Goal: Task Accomplishment & Management: Manage account settings

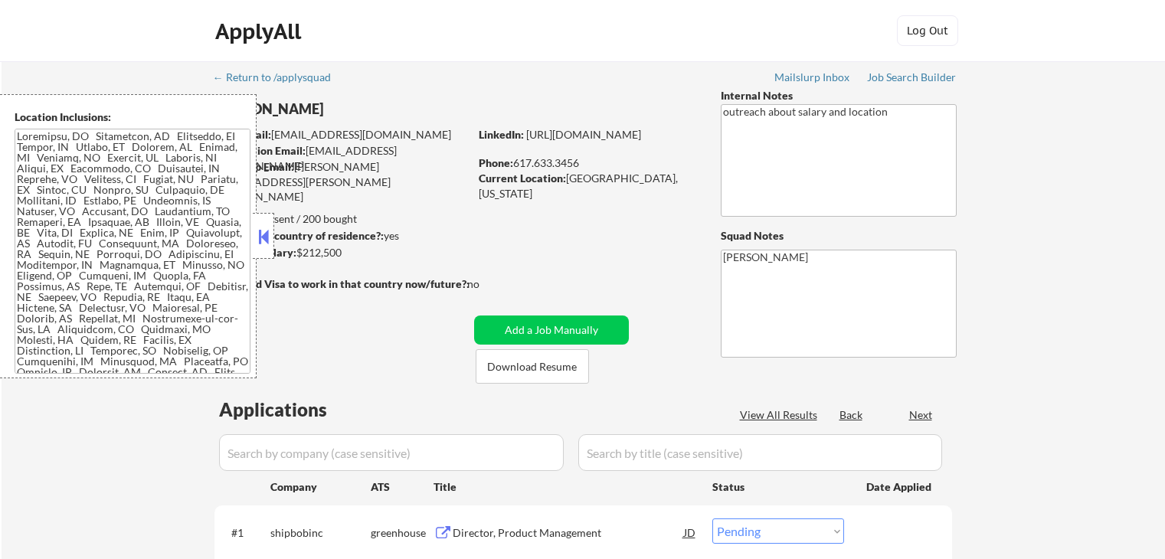
select select ""pending""
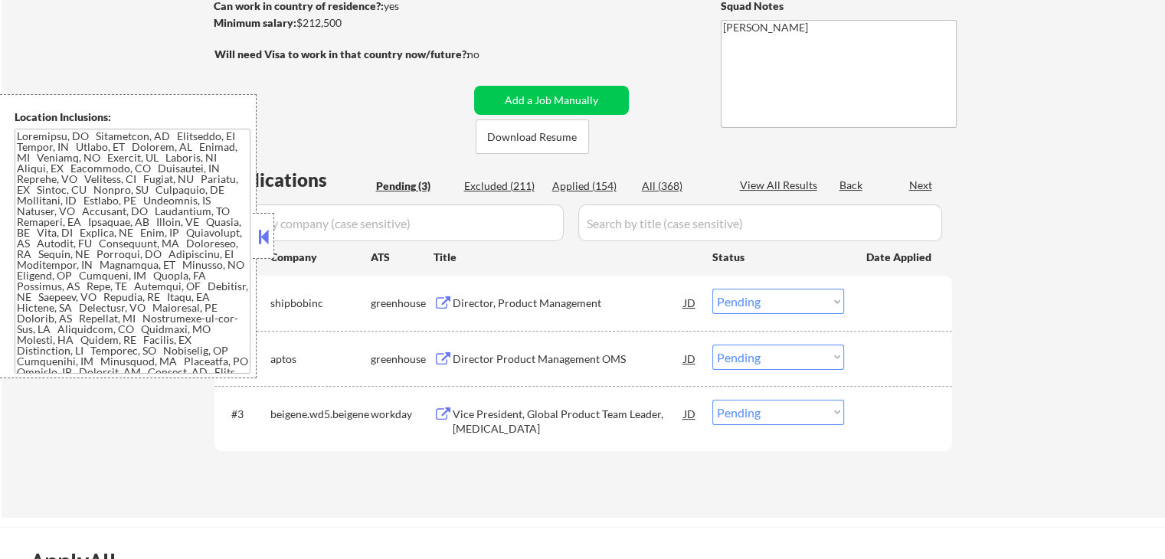
click at [270, 236] on button at bounding box center [263, 236] width 17 height 23
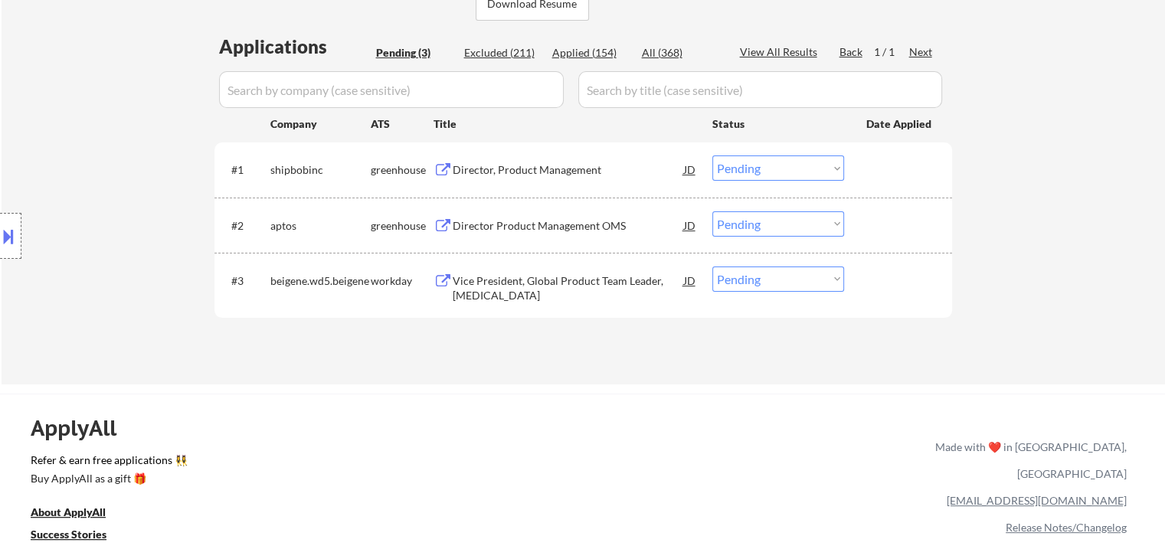
scroll to position [383, 0]
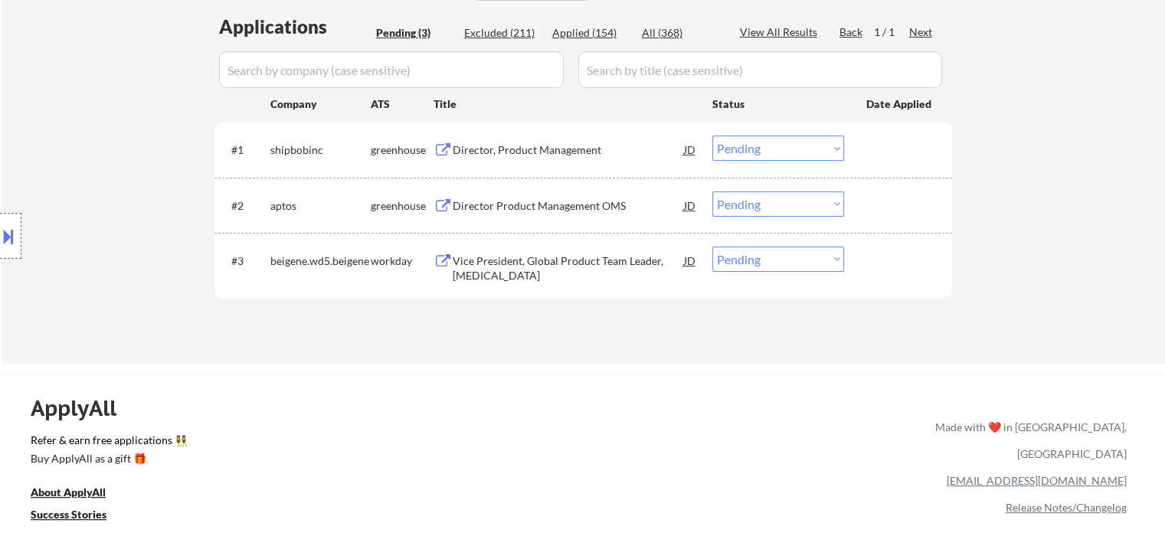
click at [490, 143] on div "Director, Product Management" at bounding box center [568, 150] width 231 height 15
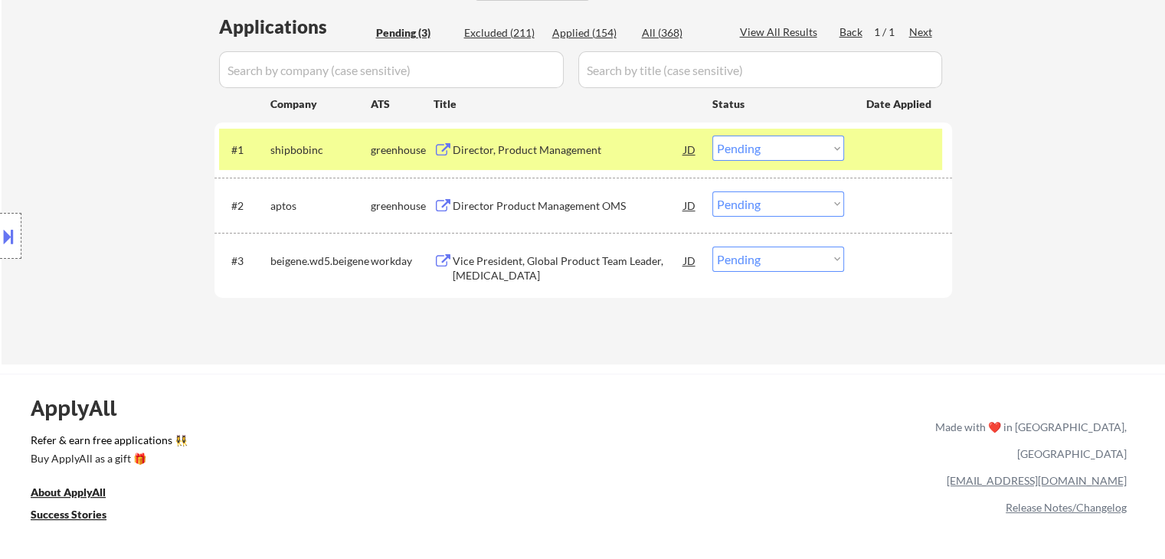
click at [506, 198] on div "Director Product Management OMS" at bounding box center [568, 205] width 231 height 15
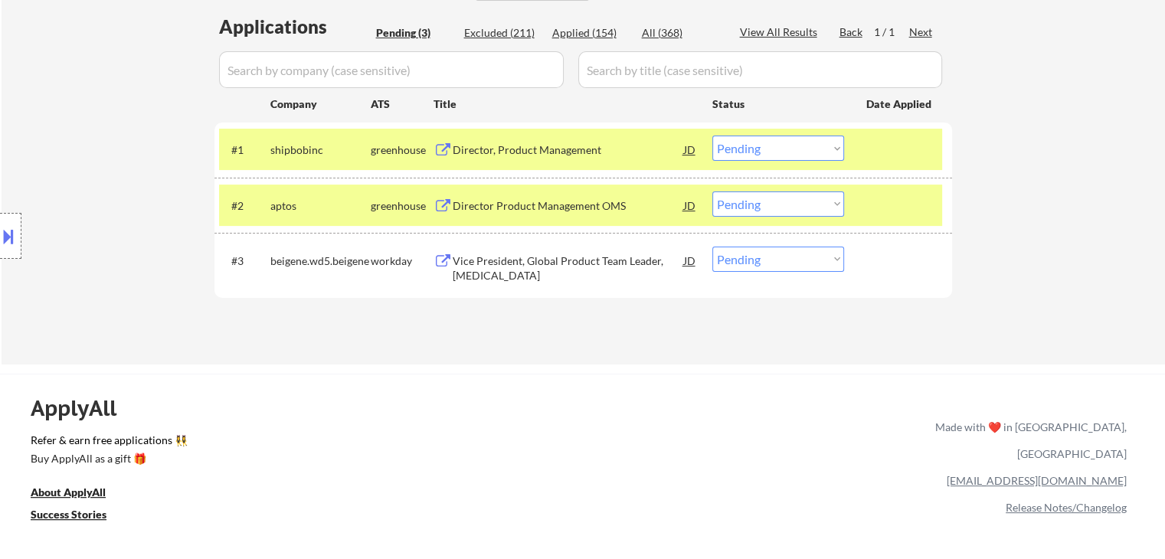
click at [481, 271] on div "Vice President, Global Product Team Leader, [MEDICAL_DATA]" at bounding box center [568, 269] width 231 height 30
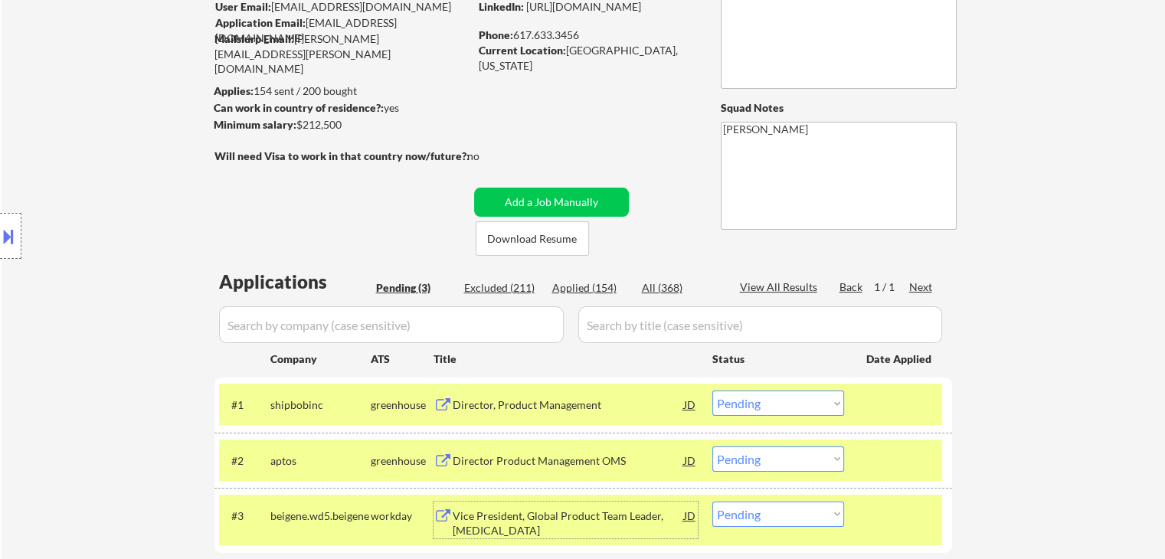
scroll to position [77, 0]
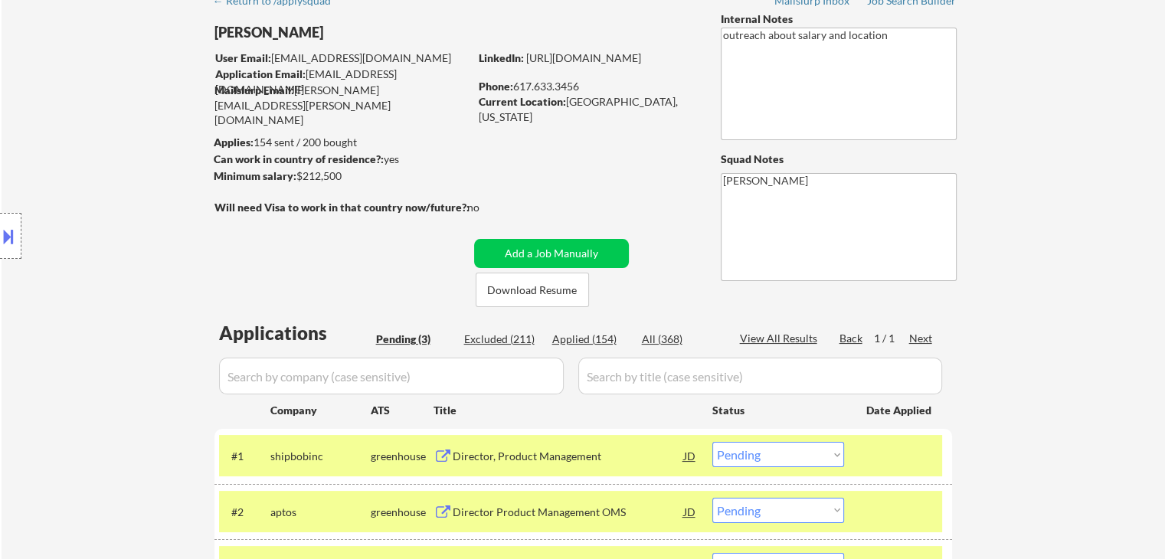
drag, startPoint x: 273, startPoint y: 171, endPoint x: 282, endPoint y: 179, distance: 12.5
click at [260, 169] on body "← Return to /applysquad Mailslurp Inbox Job Search Builder [PERSON_NAME] User E…" at bounding box center [582, 202] width 1165 height 559
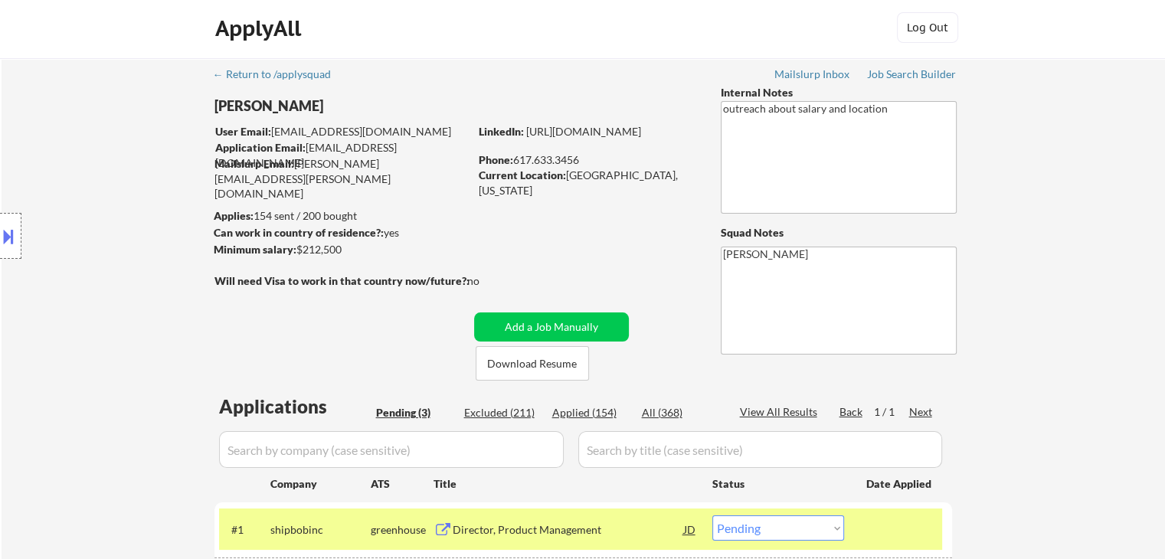
scroll to position [460, 0]
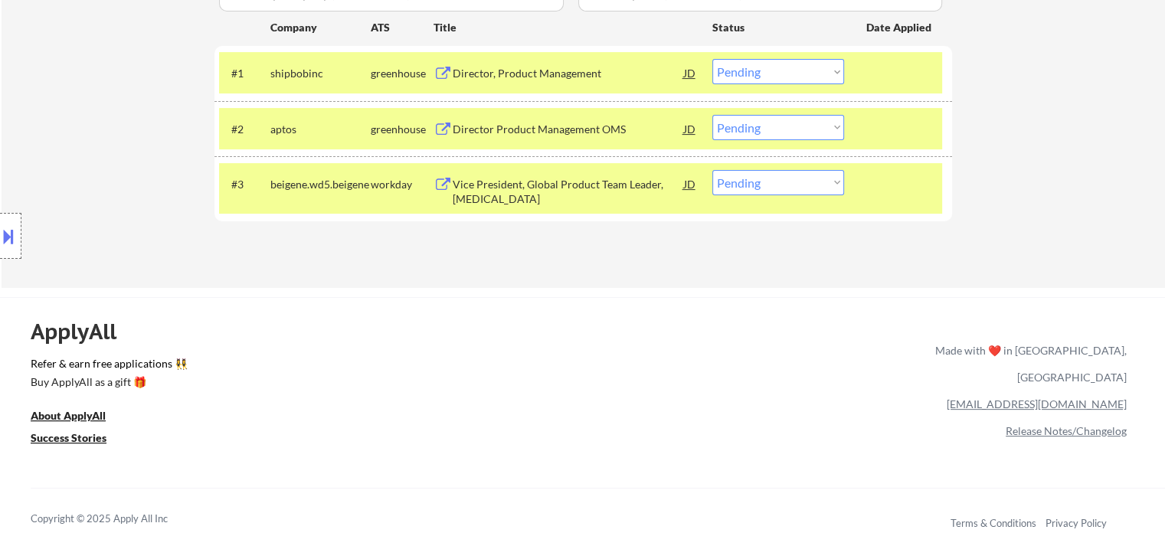
drag, startPoint x: 2, startPoint y: 240, endPoint x: 6, endPoint y: 231, distance: 9.6
click at [6, 231] on button at bounding box center [8, 236] width 17 height 25
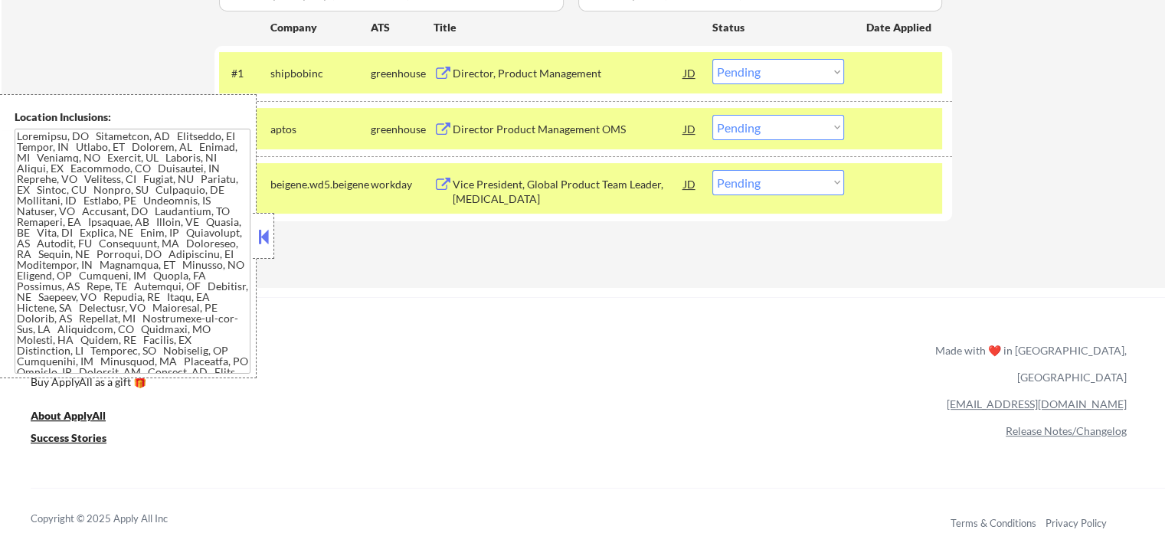
click at [157, 261] on textarea at bounding box center [133, 251] width 236 height 245
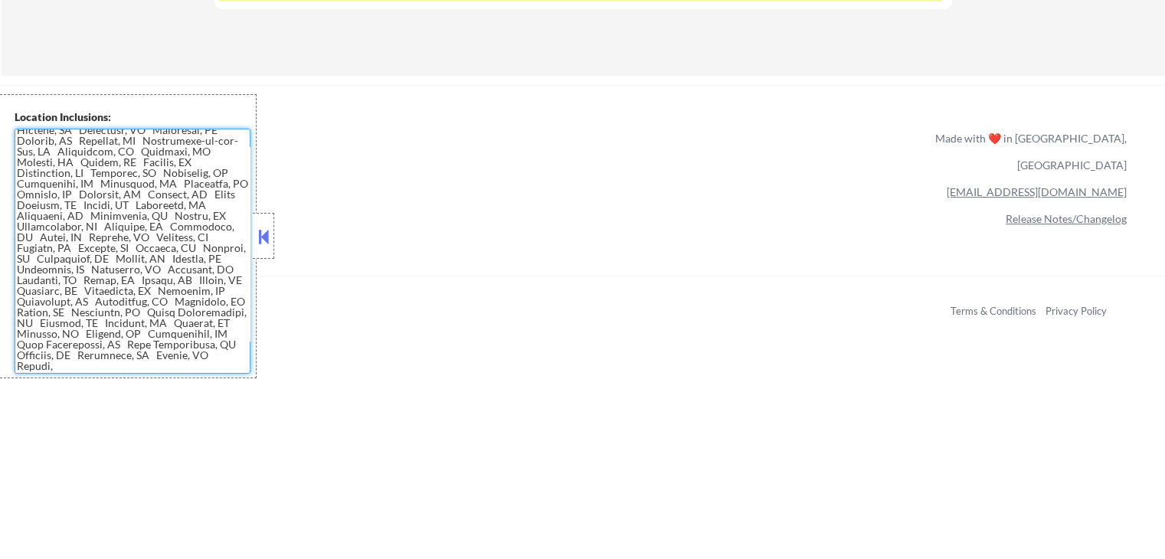
scroll to position [766, 0]
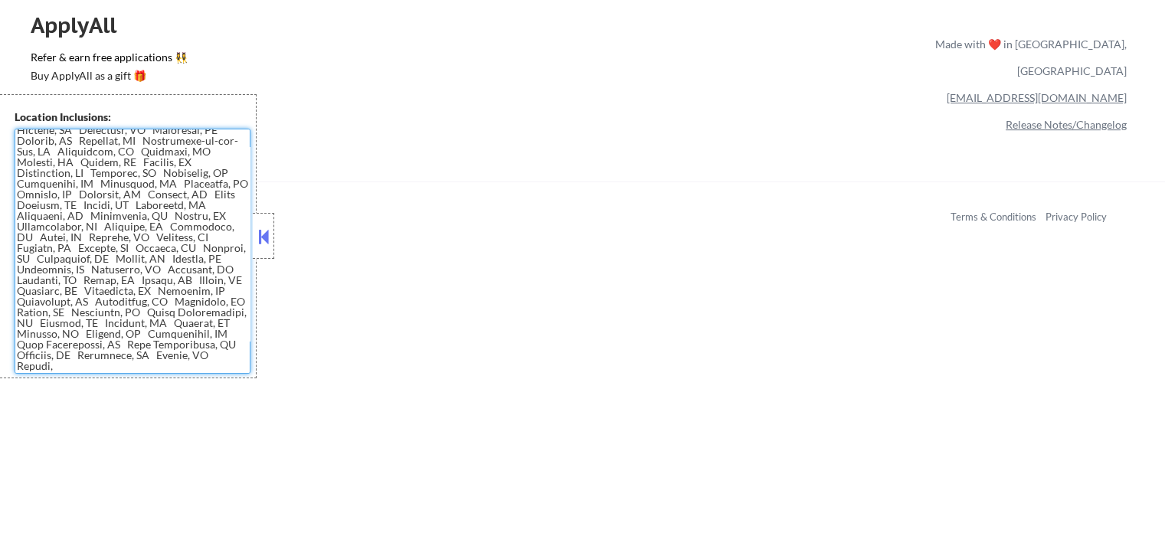
drag, startPoint x: 273, startPoint y: 231, endPoint x: 287, endPoint y: 233, distance: 14.0
click at [272, 231] on div at bounding box center [263, 236] width 21 height 46
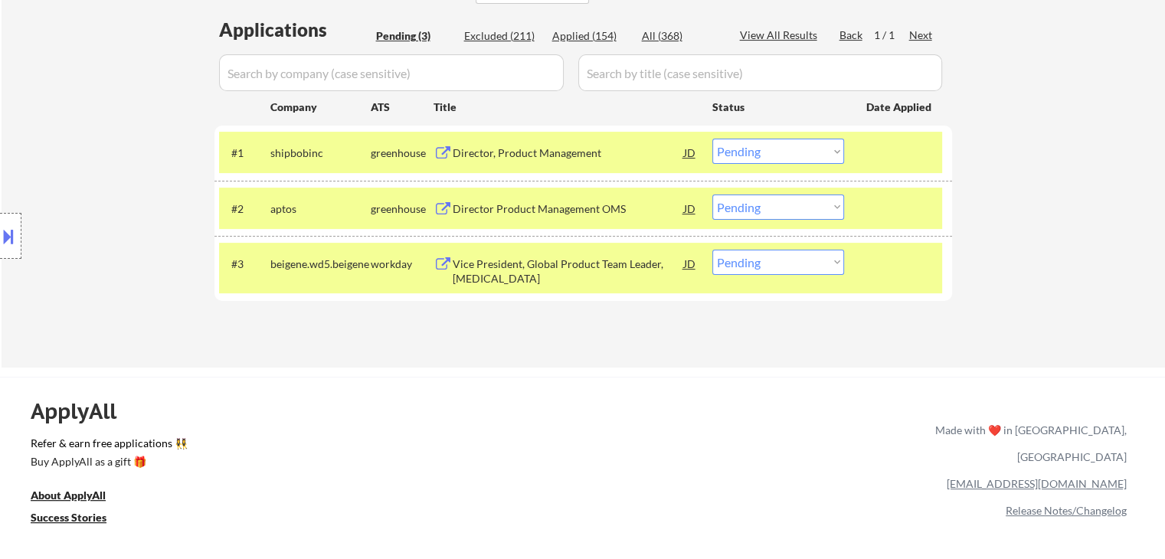
scroll to position [306, 0]
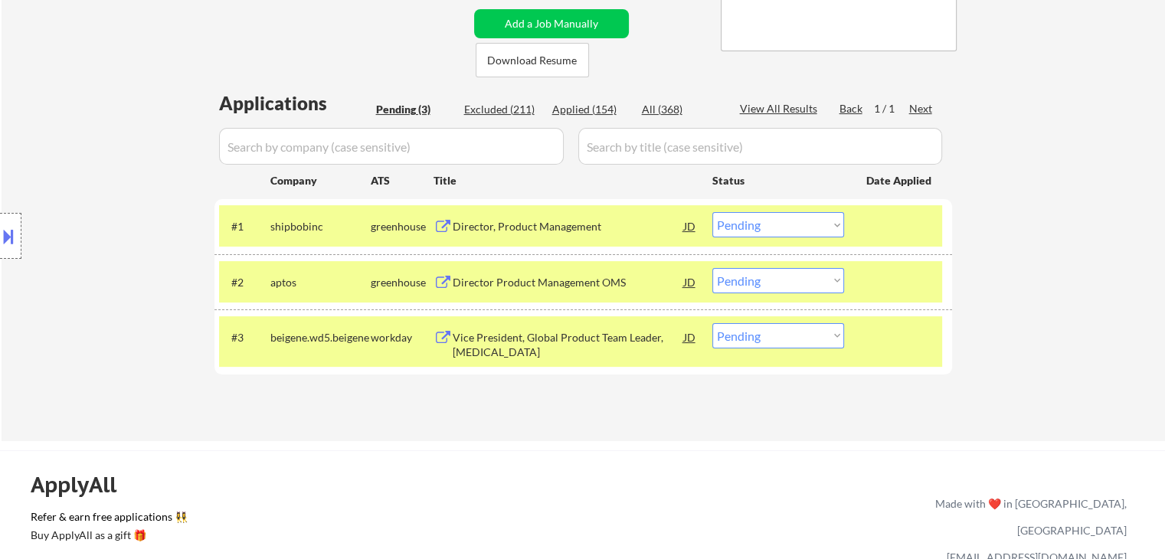
click at [486, 335] on div "Vice President, Global Product Team Leader, [MEDICAL_DATA]" at bounding box center [568, 345] width 231 height 30
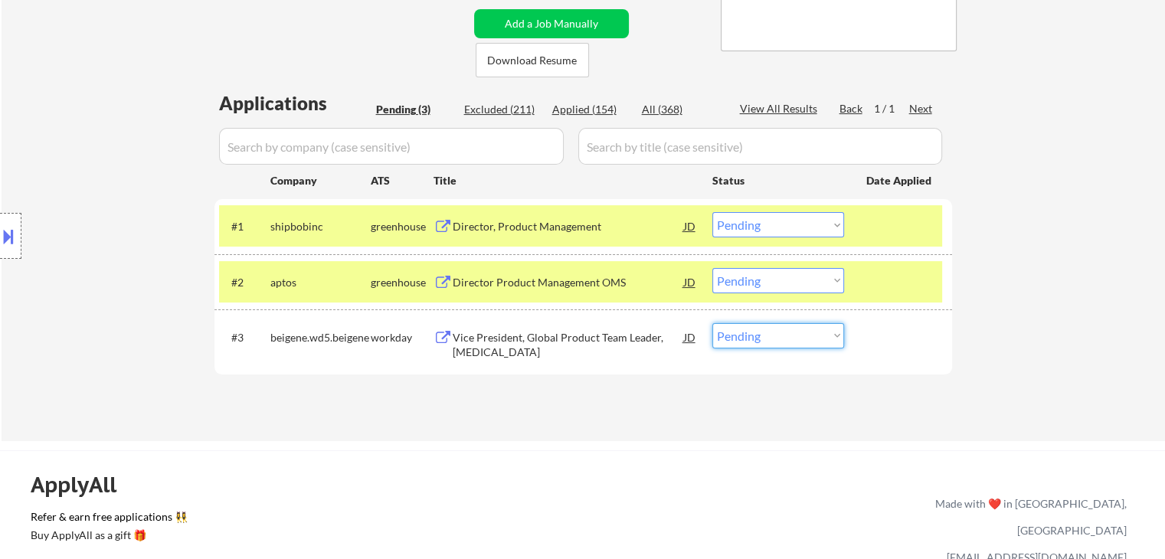
drag, startPoint x: 770, startPoint y: 330, endPoint x: 772, endPoint y: 341, distance: 10.8
click at [771, 329] on select "Choose an option... Pending Applied Excluded (Questions) Excluded (Expired) Exc…" at bounding box center [779, 335] width 132 height 25
select select ""applied""
click at [713, 323] on select "Choose an option... Pending Applied Excluded (Questions) Excluded (Expired) Exc…" at bounding box center [779, 335] width 132 height 25
click at [135, 167] on div "Location Inclusions:" at bounding box center [137, 236] width 274 height 284
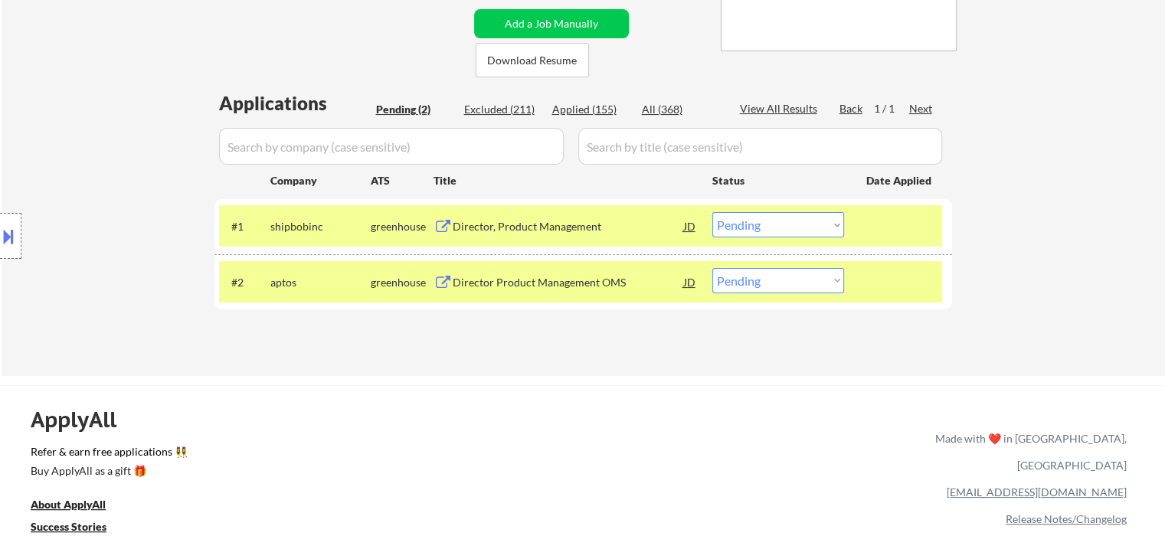
click at [514, 228] on div "Director, Product Management" at bounding box center [568, 226] width 231 height 15
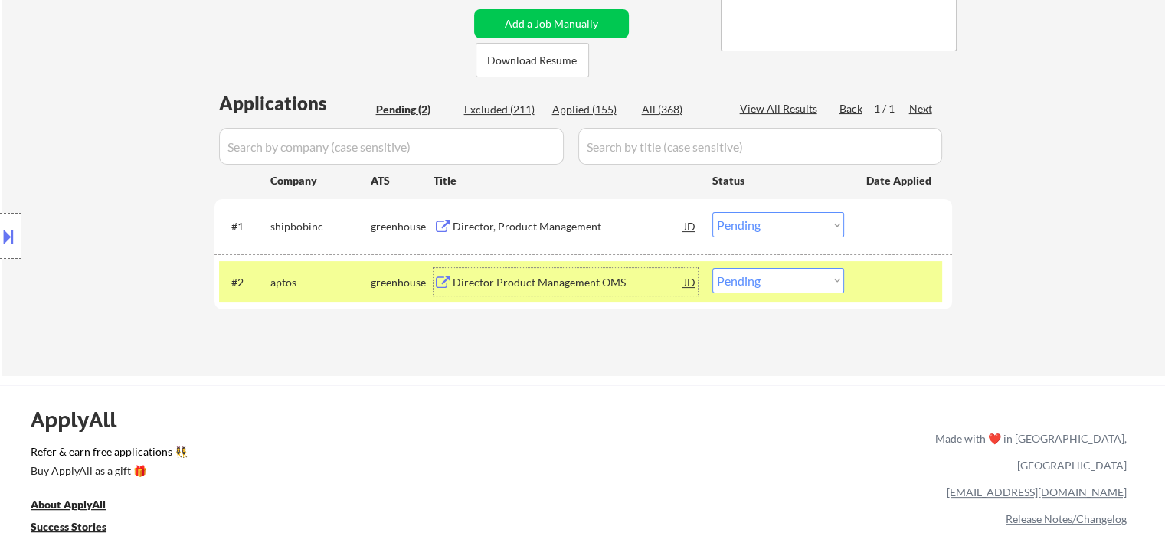
click at [513, 282] on div "Director Product Management OMS" at bounding box center [568, 282] width 231 height 15
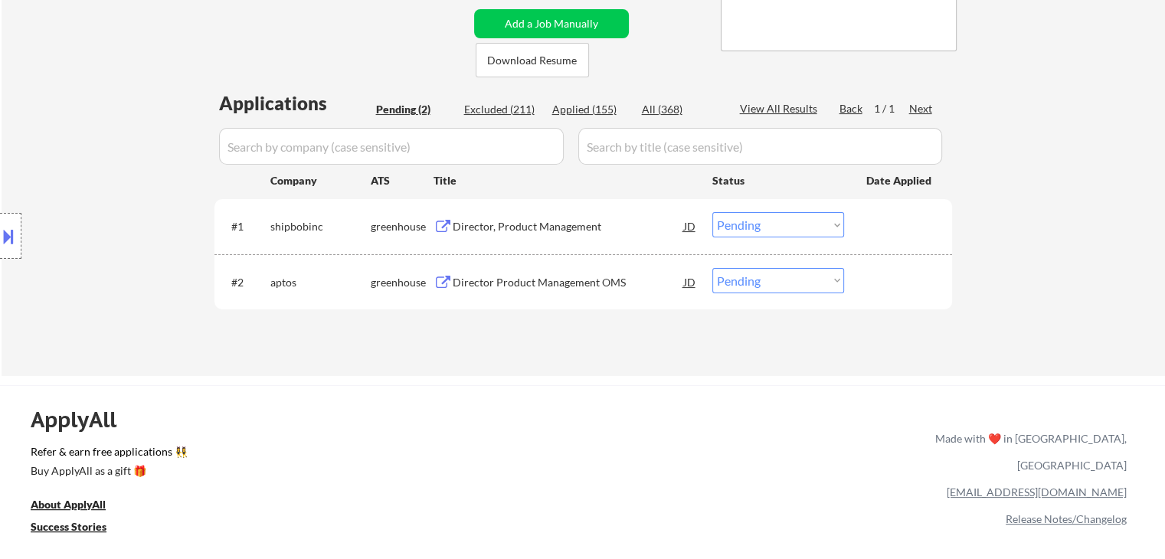
click at [758, 282] on select "Choose an option... Pending Applied Excluded (Questions) Excluded (Expired) Exc…" at bounding box center [779, 280] width 132 height 25
select select ""applied""
click at [713, 268] on select "Choose an option... Pending Applied Excluded (Questions) Excluded (Expired) Exc…" at bounding box center [779, 280] width 132 height 25
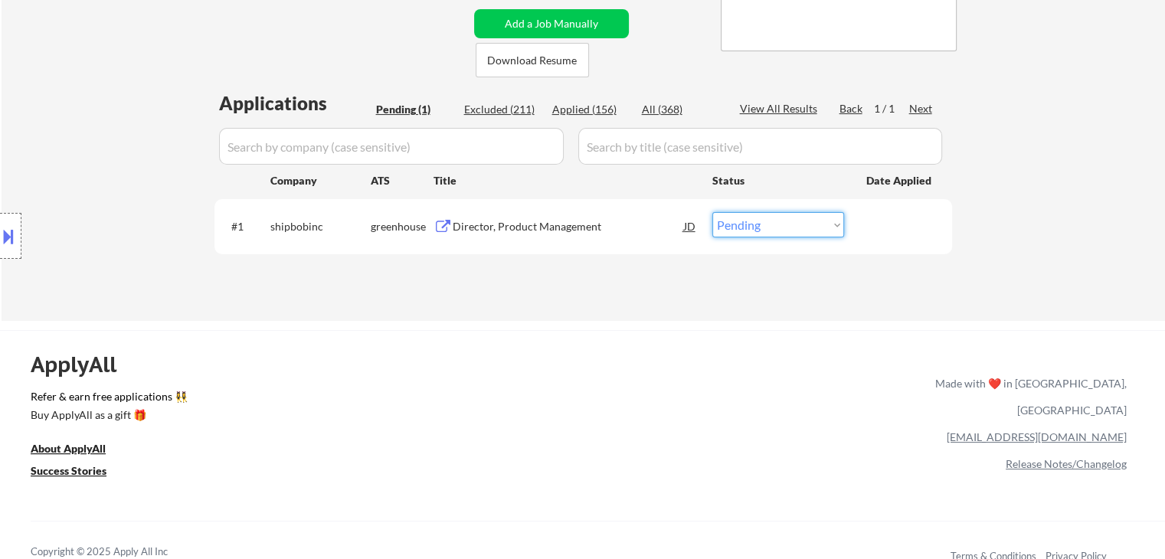
click at [782, 228] on select "Choose an option... Pending Applied Excluded (Questions) Excluded (Expired) Exc…" at bounding box center [779, 224] width 132 height 25
select select ""applied""
click at [713, 212] on select "Choose an option... Pending Applied Excluded (Questions) Excluded (Expired) Exc…" at bounding box center [779, 224] width 132 height 25
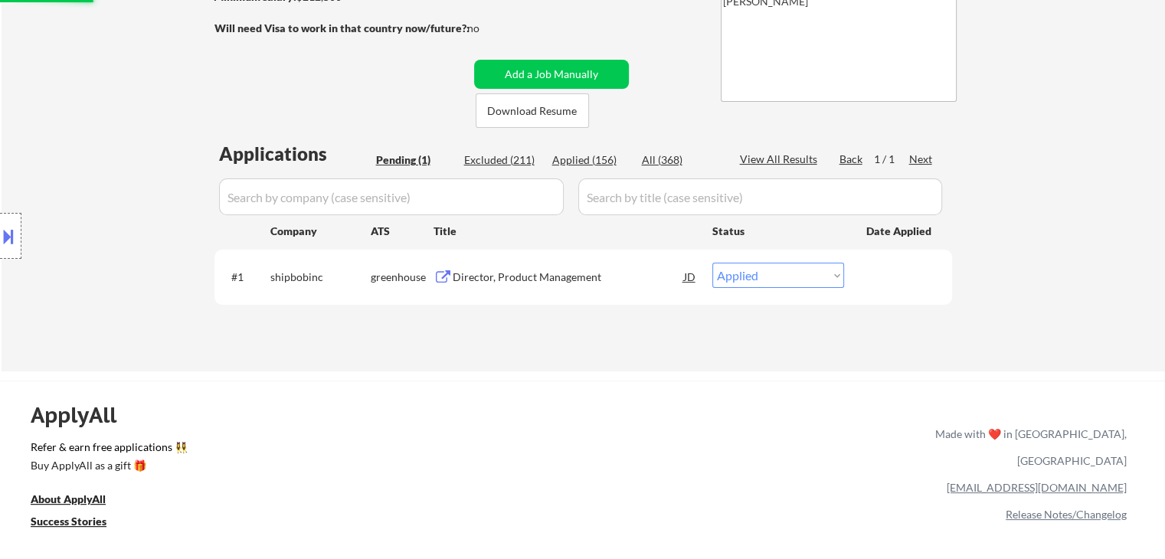
scroll to position [230, 0]
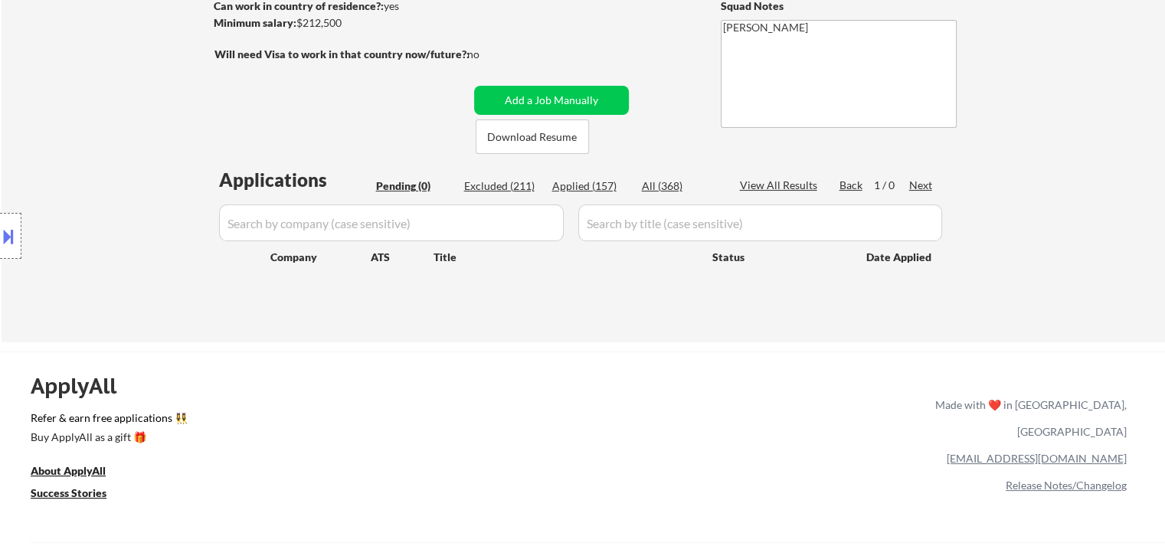
click at [587, 342] on div "← Return to /applysquad Mailslurp Inbox Job Search Builder [PERSON_NAME] User E…" at bounding box center [582, 449] width 1165 height 1358
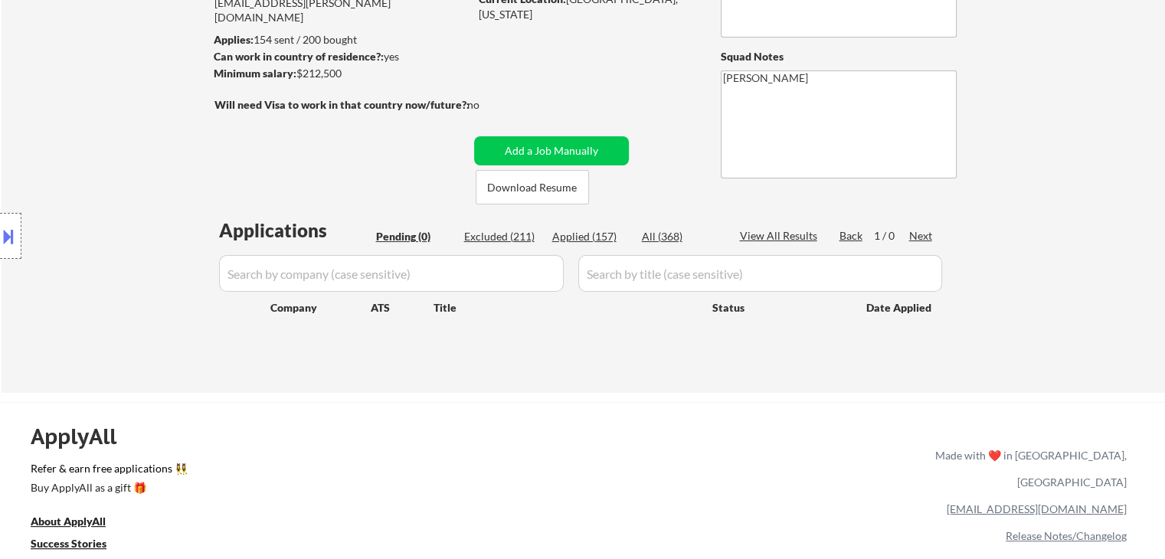
scroll to position [153, 0]
